Goal: Information Seeking & Learning: Check status

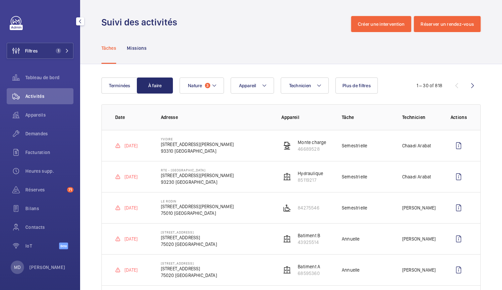
scroll to position [41, 0]
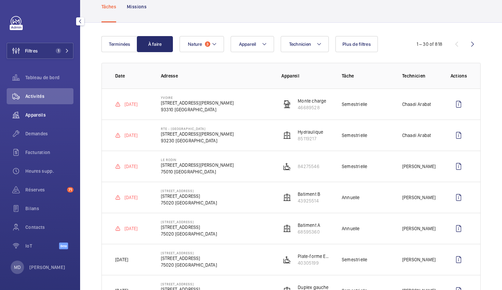
click at [37, 119] on div "Appareils" at bounding box center [40, 115] width 67 height 16
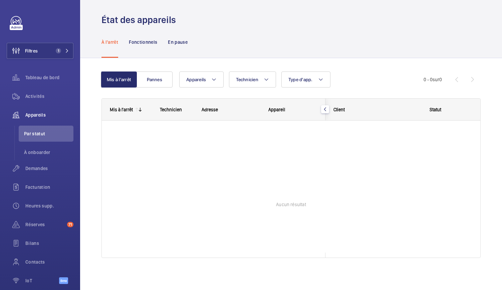
scroll to position [2, 0]
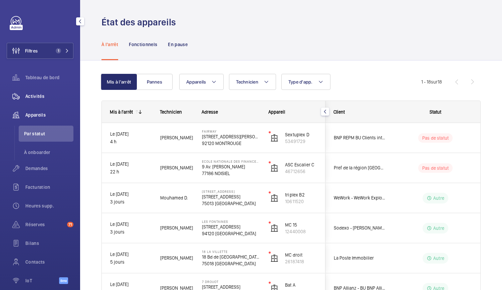
click at [44, 97] on span "Activités" at bounding box center [49, 96] width 48 height 7
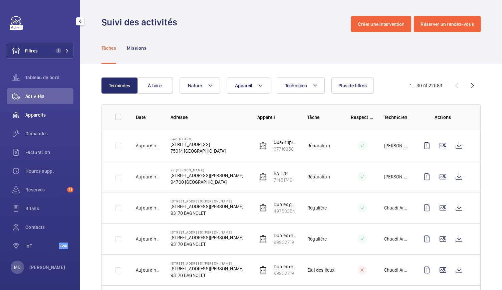
click at [43, 114] on span "Appareils" at bounding box center [49, 115] width 48 height 7
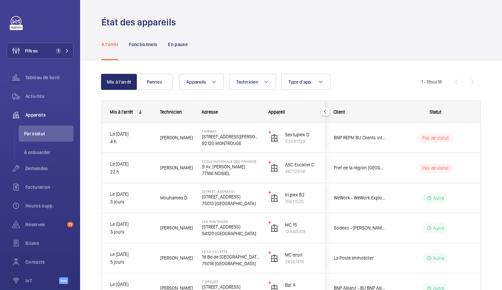
scroll to position [411, 0]
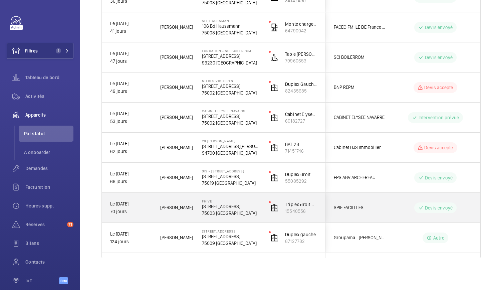
click at [217, 216] on div "Fhive 5 Rue Charlot, 75003 PARIS 75003 PARIS" at bounding box center [227, 208] width 66 height 30
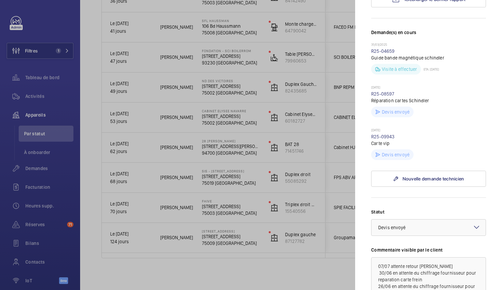
scroll to position [183, 0]
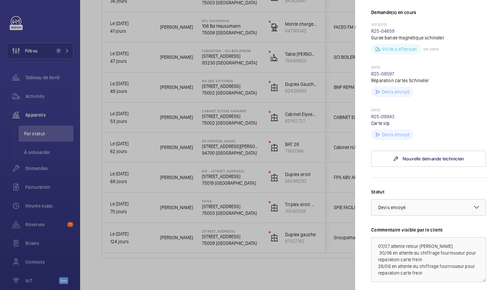
click at [216, 177] on div at bounding box center [251, 145] width 502 height 290
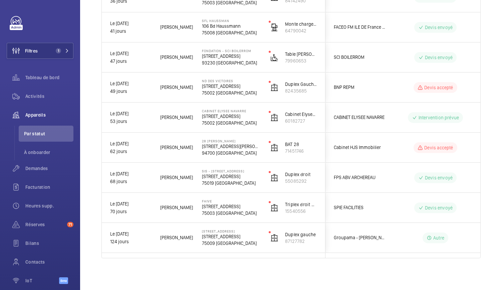
scroll to position [0, 0]
click at [216, 177] on p "73 Rue Archereau" at bounding box center [231, 176] width 58 height 7
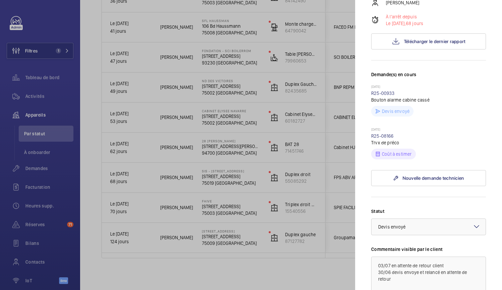
scroll to position [121, 0]
click at [212, 149] on div at bounding box center [251, 145] width 502 height 290
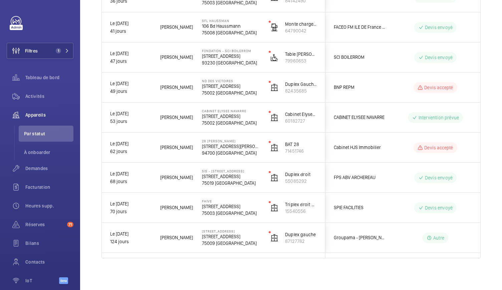
scroll to position [0, 0]
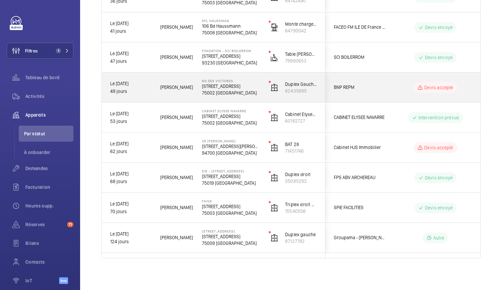
click at [216, 93] on p "75002 [GEOGRAPHIC_DATA]" at bounding box center [231, 92] width 58 height 7
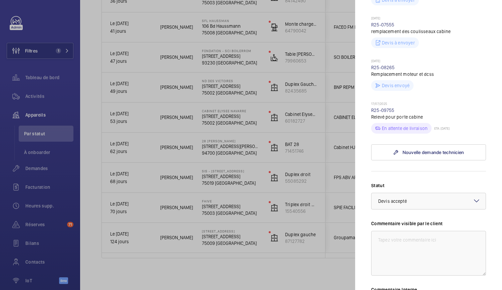
scroll to position [337, 0]
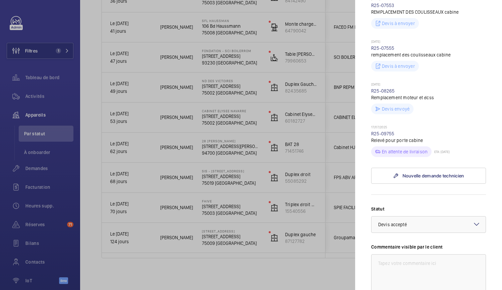
click at [228, 60] on div at bounding box center [251, 145] width 502 height 290
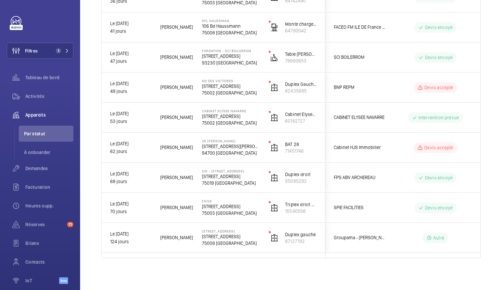
click at [228, 60] on mat-sidenav-container "Filtres 1 Tableau de bord Activités Appareils Par statut À onboarder Demandes F…" at bounding box center [251, 145] width 502 height 290
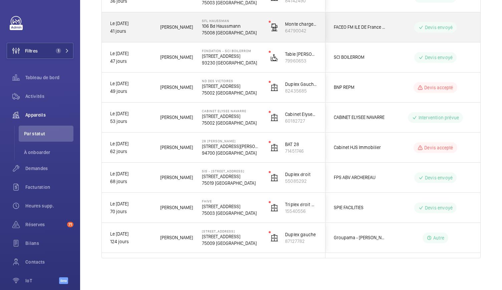
click at [224, 30] on p "75008 PARIS" at bounding box center [231, 32] width 58 height 7
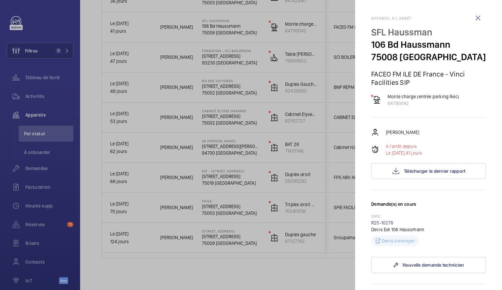
click at [262, 19] on div at bounding box center [251, 145] width 502 height 290
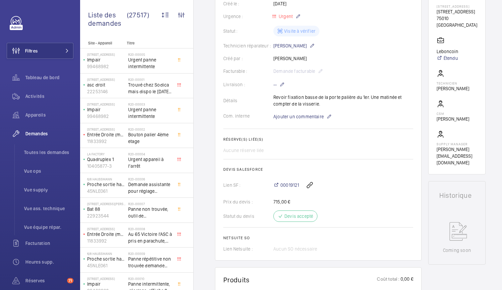
scroll to position [149, 0]
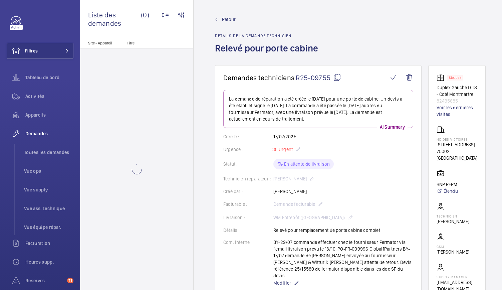
scroll to position [154, 0]
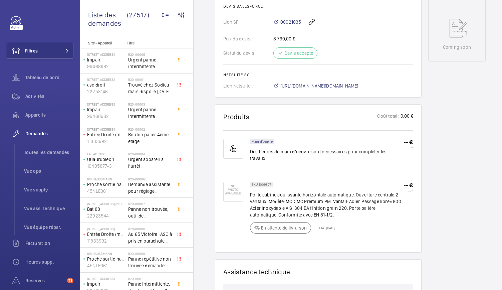
scroll to position [329, 0]
